Goal: Book appointment/travel/reservation

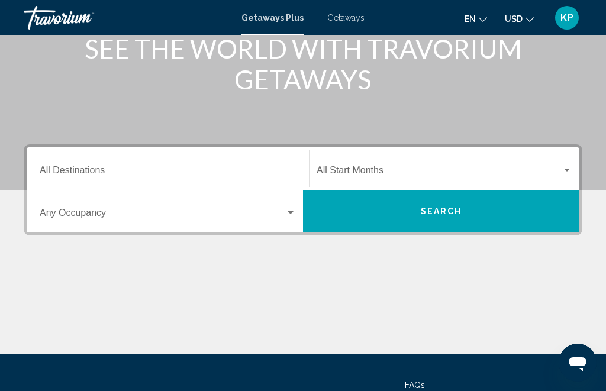
scroll to position [235, 0]
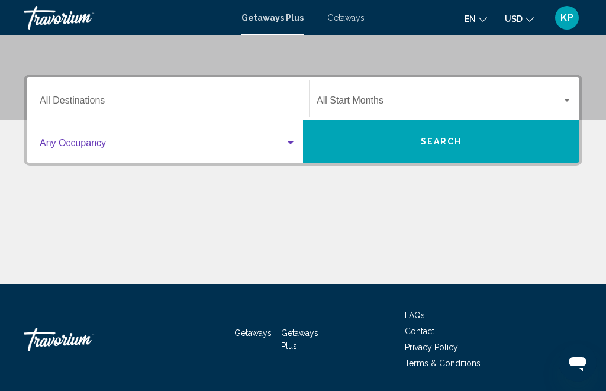
click at [218, 140] on span "Search widget" at bounding box center [163, 145] width 246 height 11
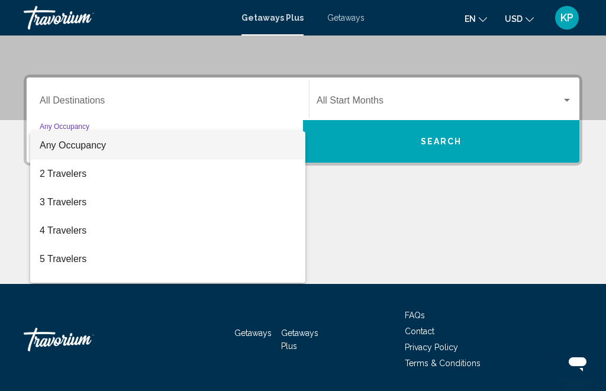
click at [216, 94] on div at bounding box center [303, 195] width 606 height 391
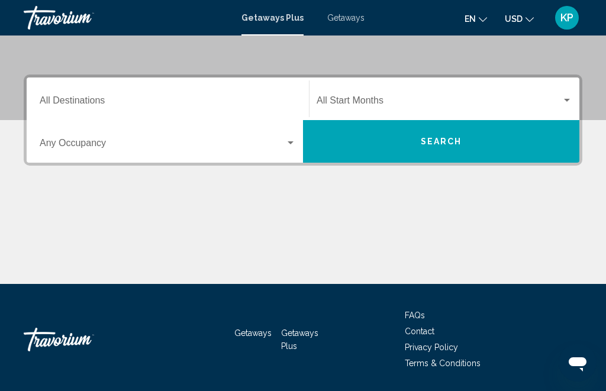
click at [216, 95] on div "Destination All Destinations" at bounding box center [168, 99] width 256 height 37
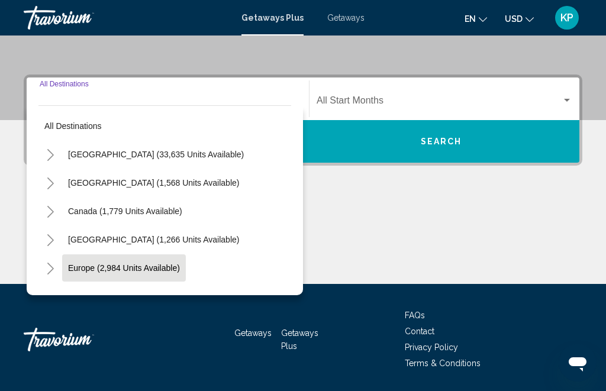
click at [130, 261] on button "Europe (2,984 units available)" at bounding box center [124, 268] width 124 height 27
type input "**********"
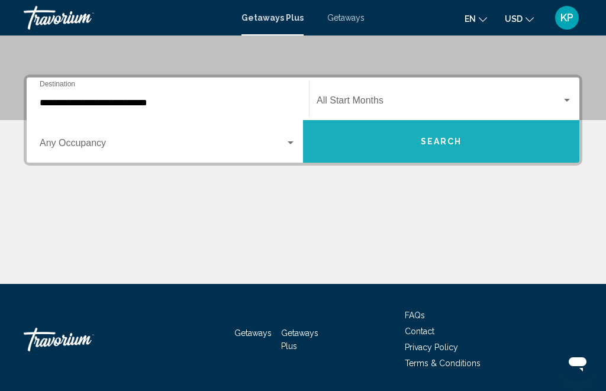
click at [408, 133] on button "Search" at bounding box center [441, 141] width 277 height 43
